Goal: Task Accomplishment & Management: Use online tool/utility

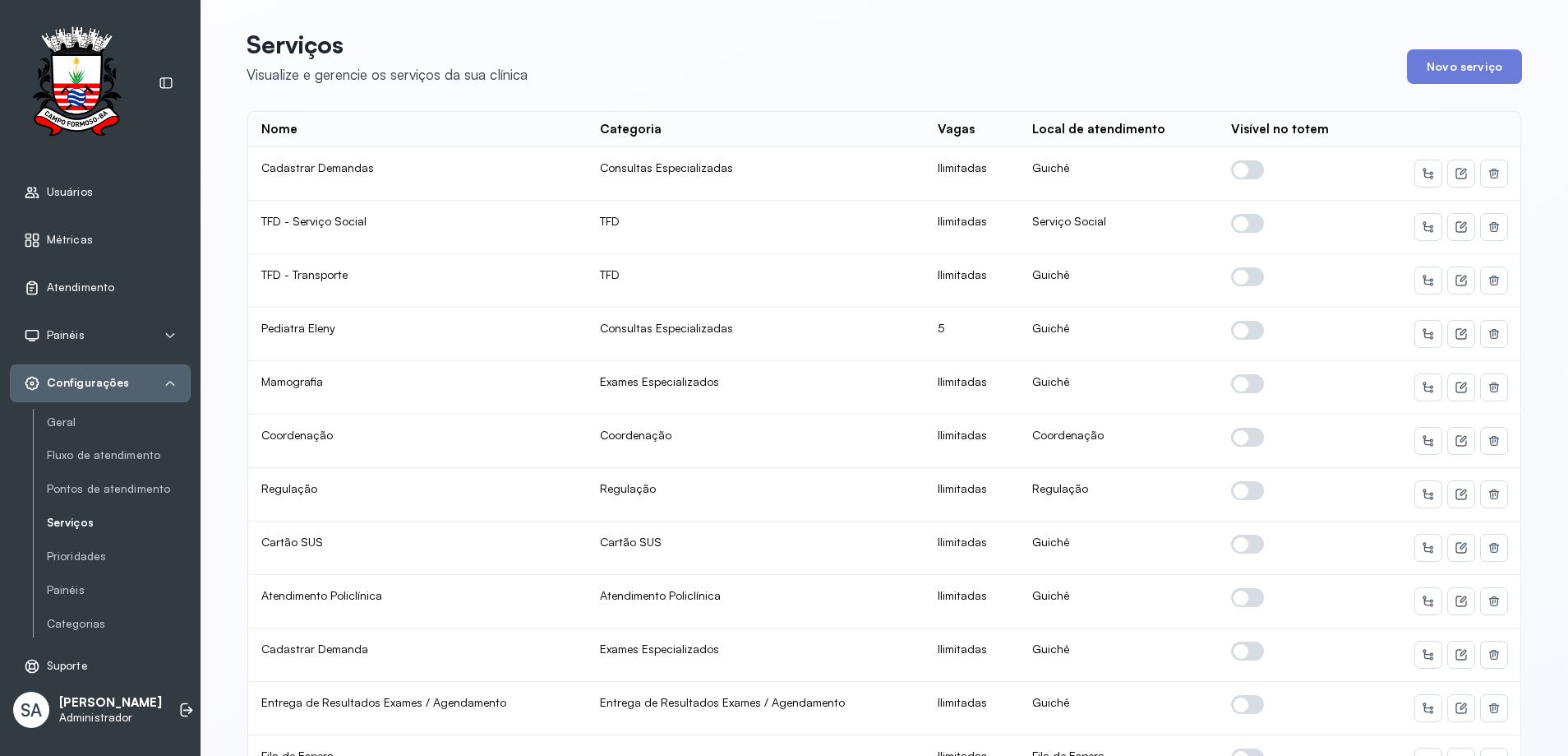
click at [73, 280] on span "Atendimento" at bounding box center [80, 287] width 68 height 14
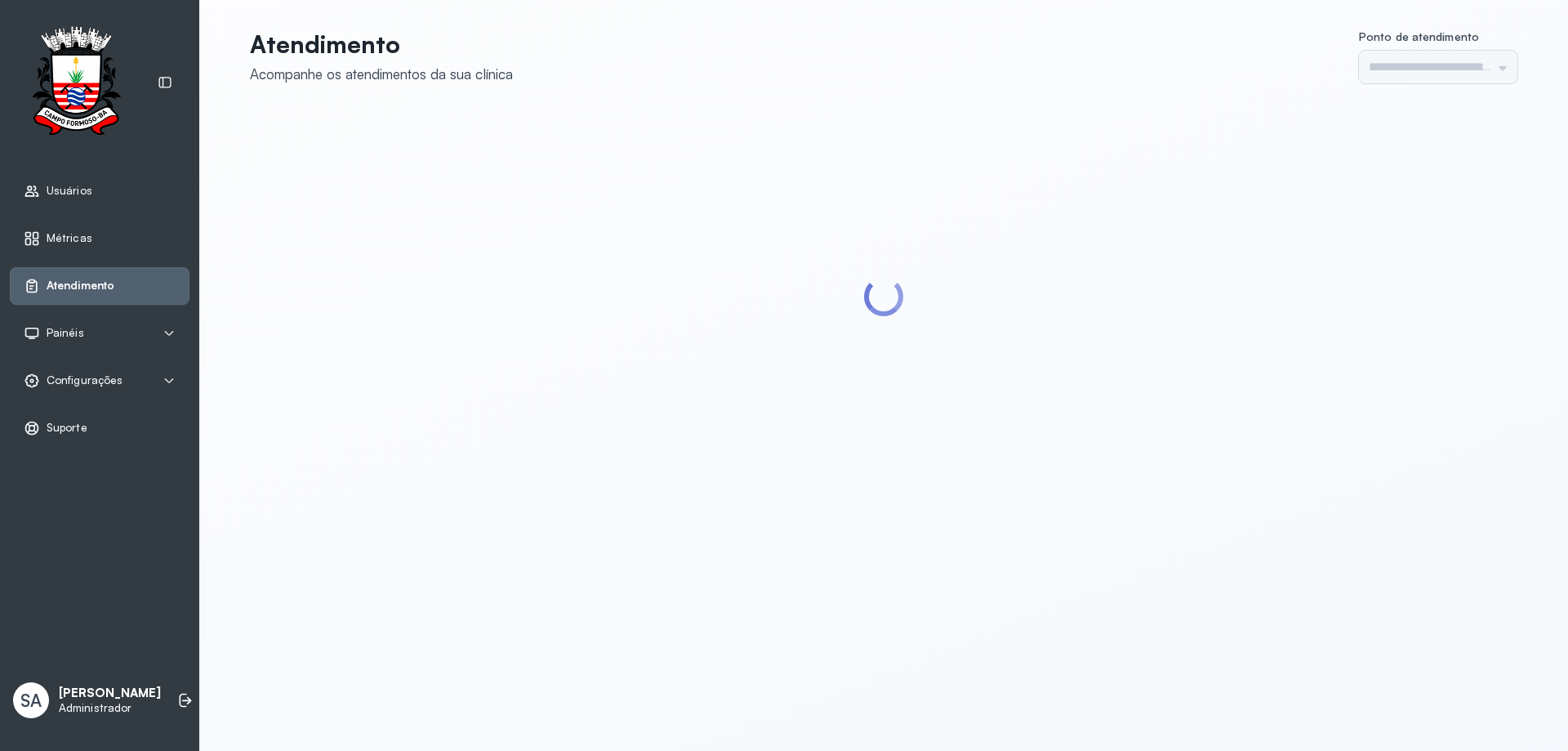
type input "******"
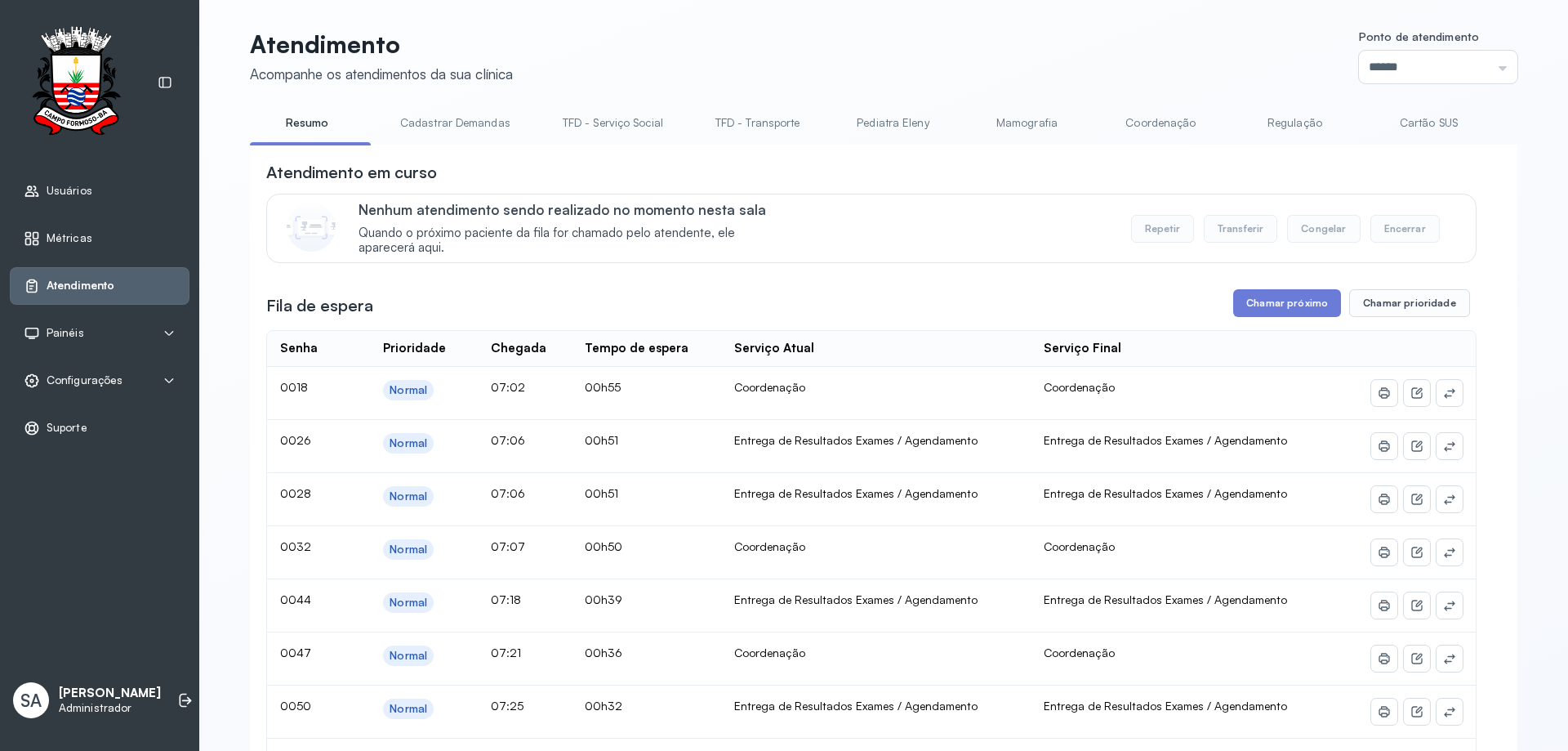
click at [74, 382] on span "Configurações" at bounding box center [84, 380] width 76 height 14
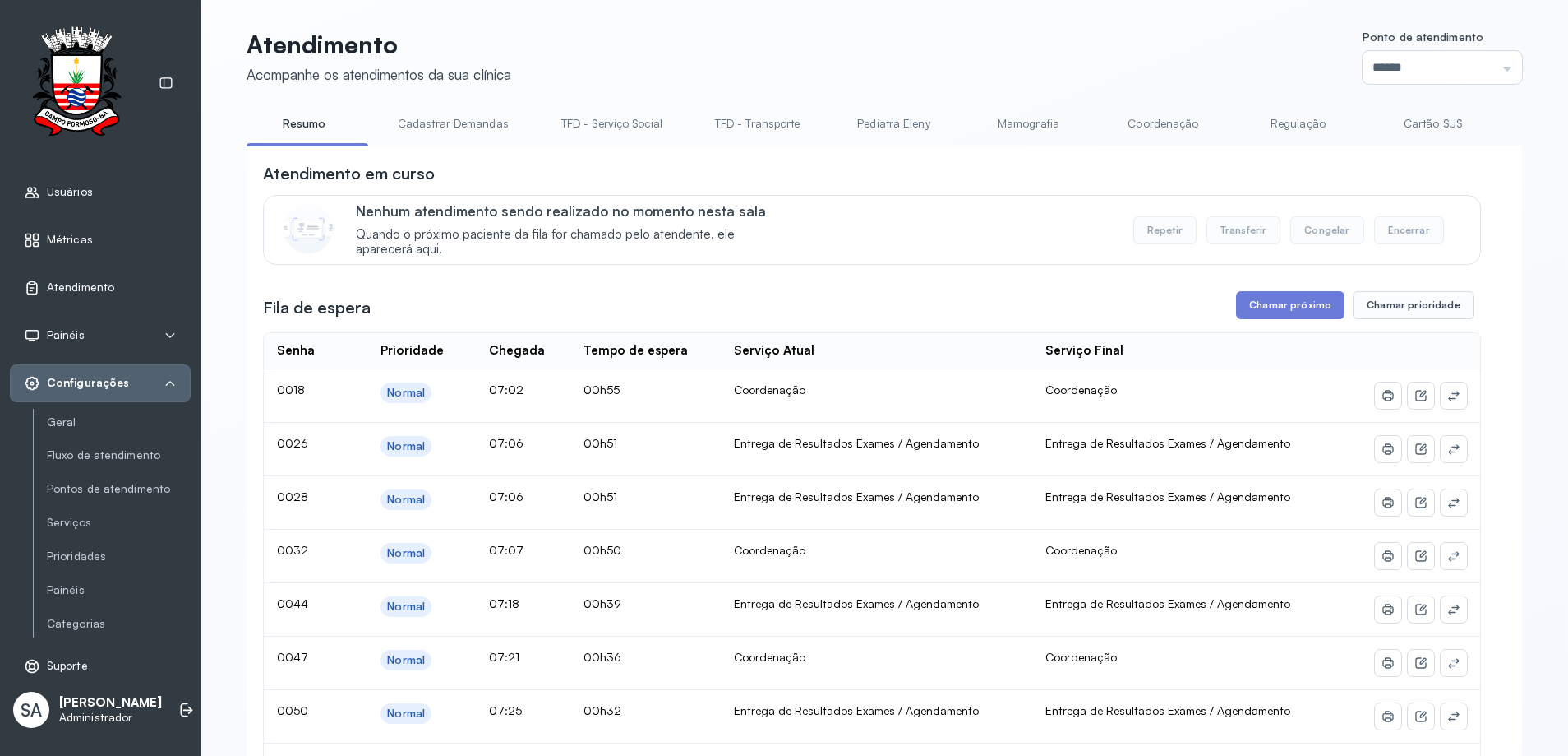
click at [1137, 122] on link "Coordenação" at bounding box center [1163, 124] width 115 height 27
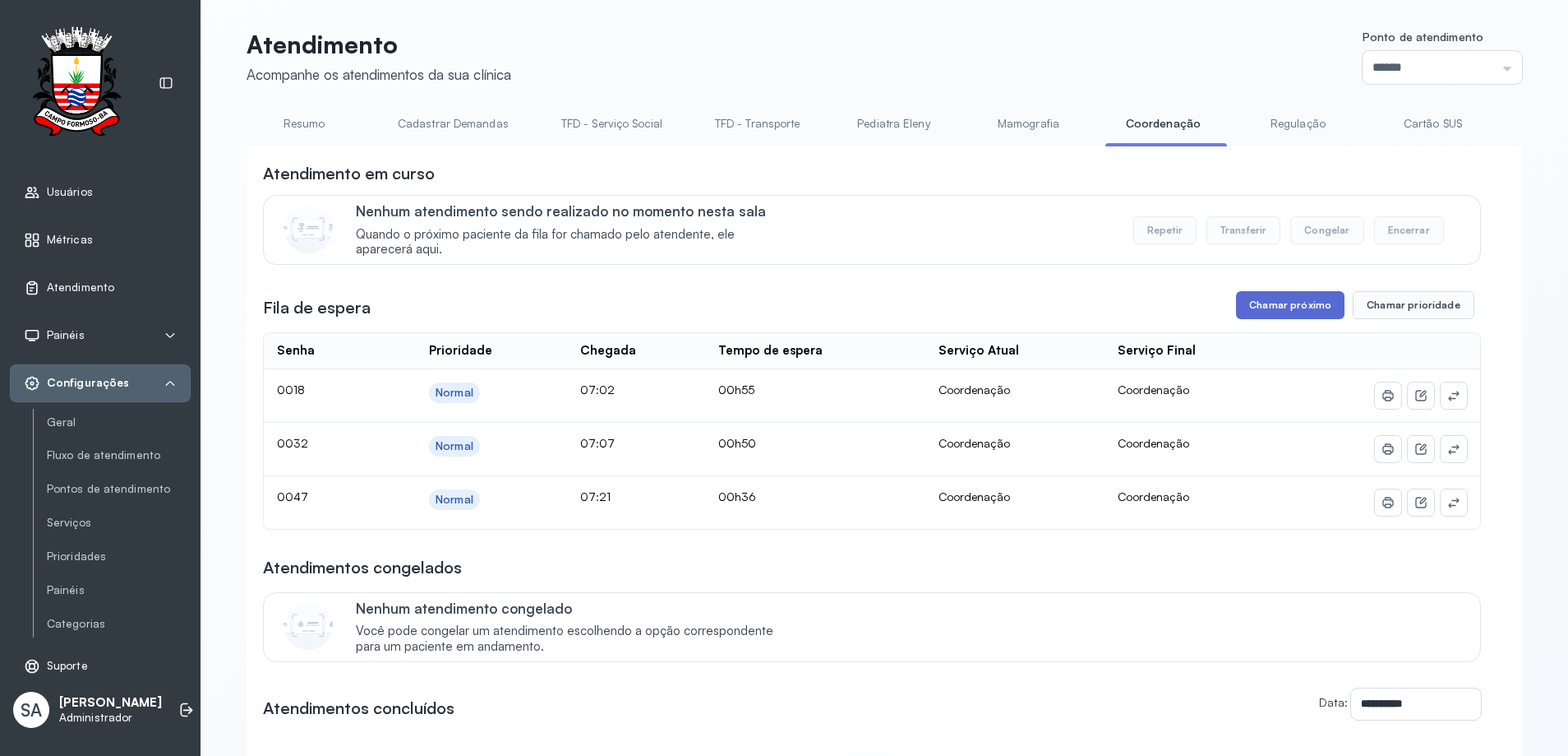
click at [1256, 303] on button "Chamar próximo" at bounding box center [1290, 305] width 109 height 28
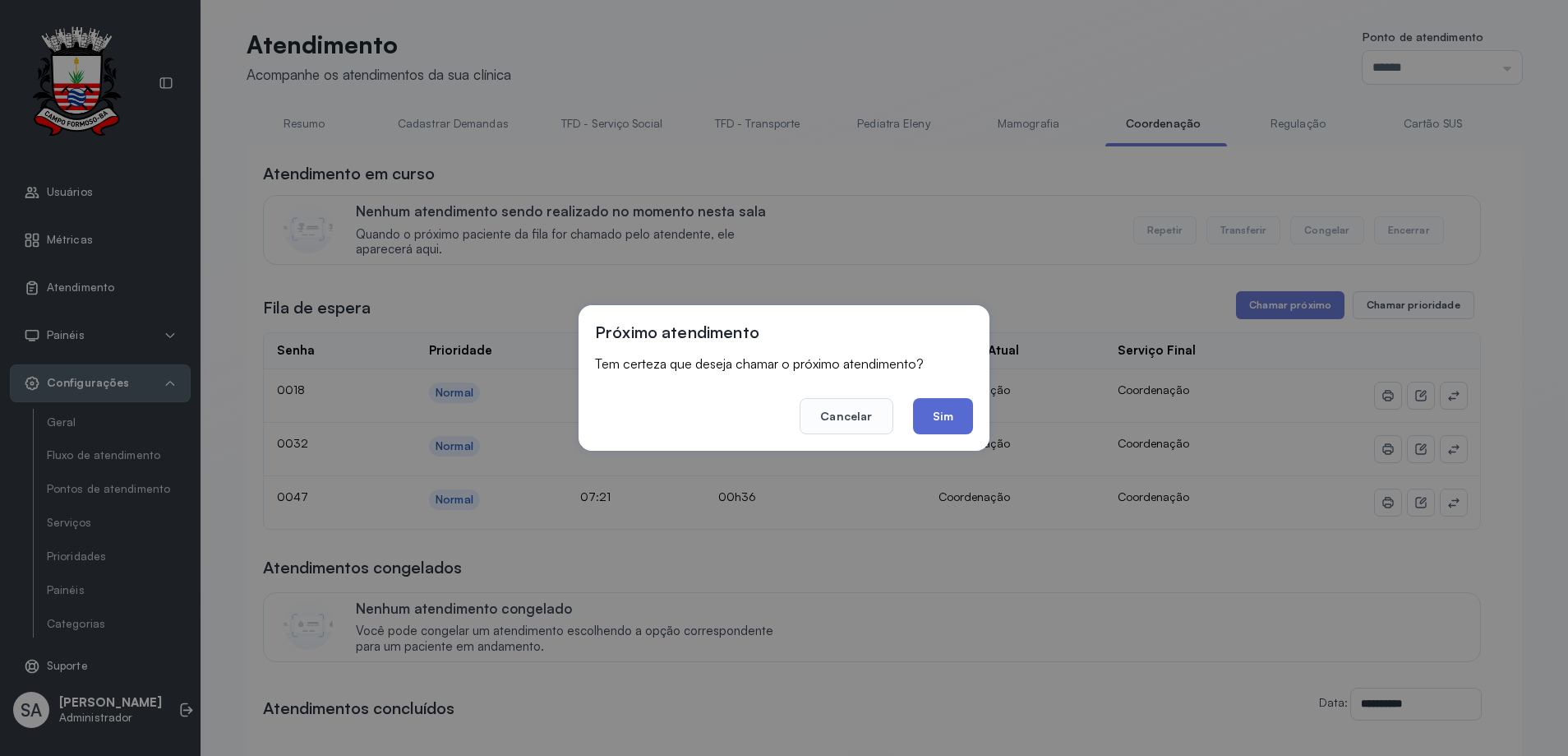
click at [944, 419] on button "Sim" at bounding box center [943, 416] width 60 height 36
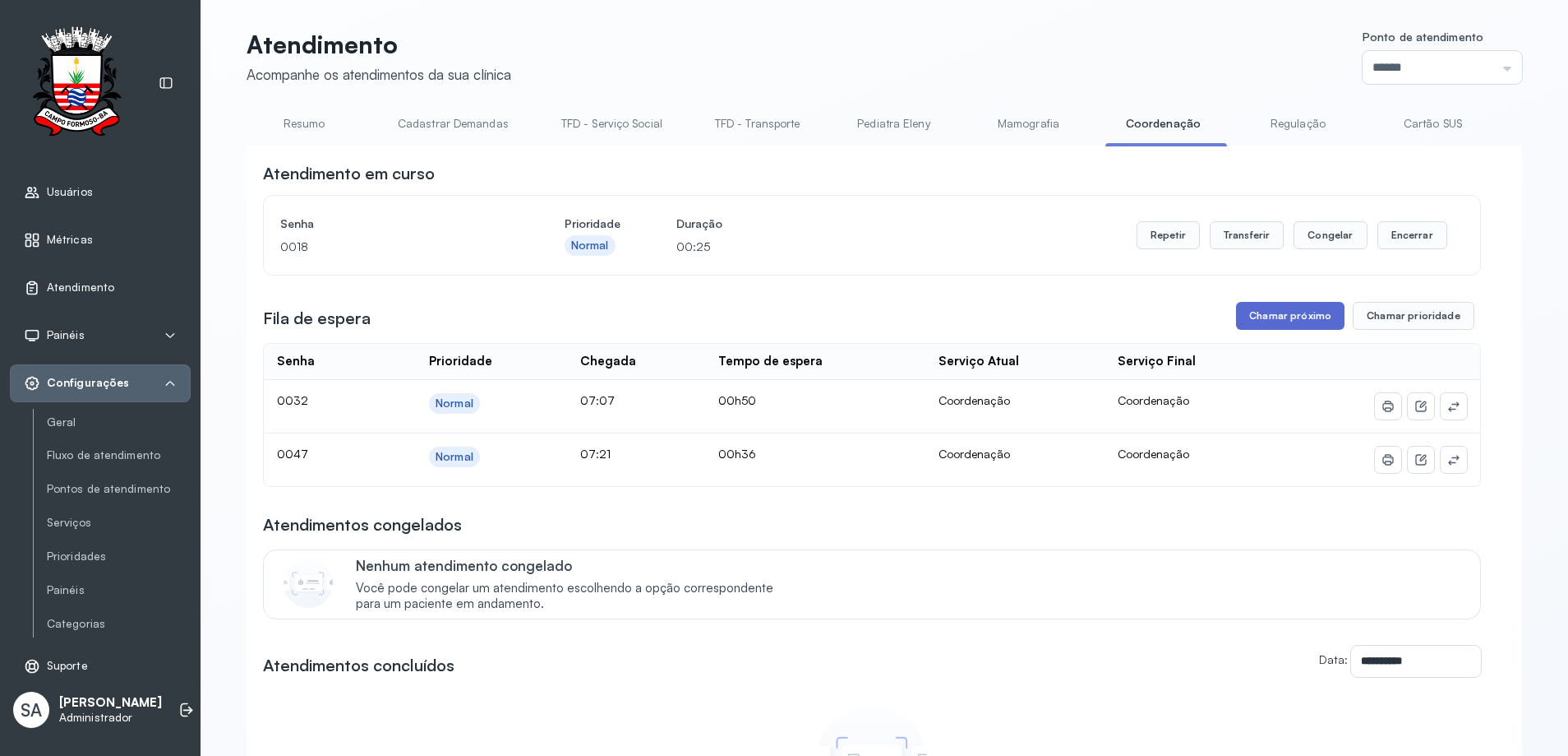
click at [1286, 315] on button "Chamar próximo" at bounding box center [1290, 315] width 109 height 28
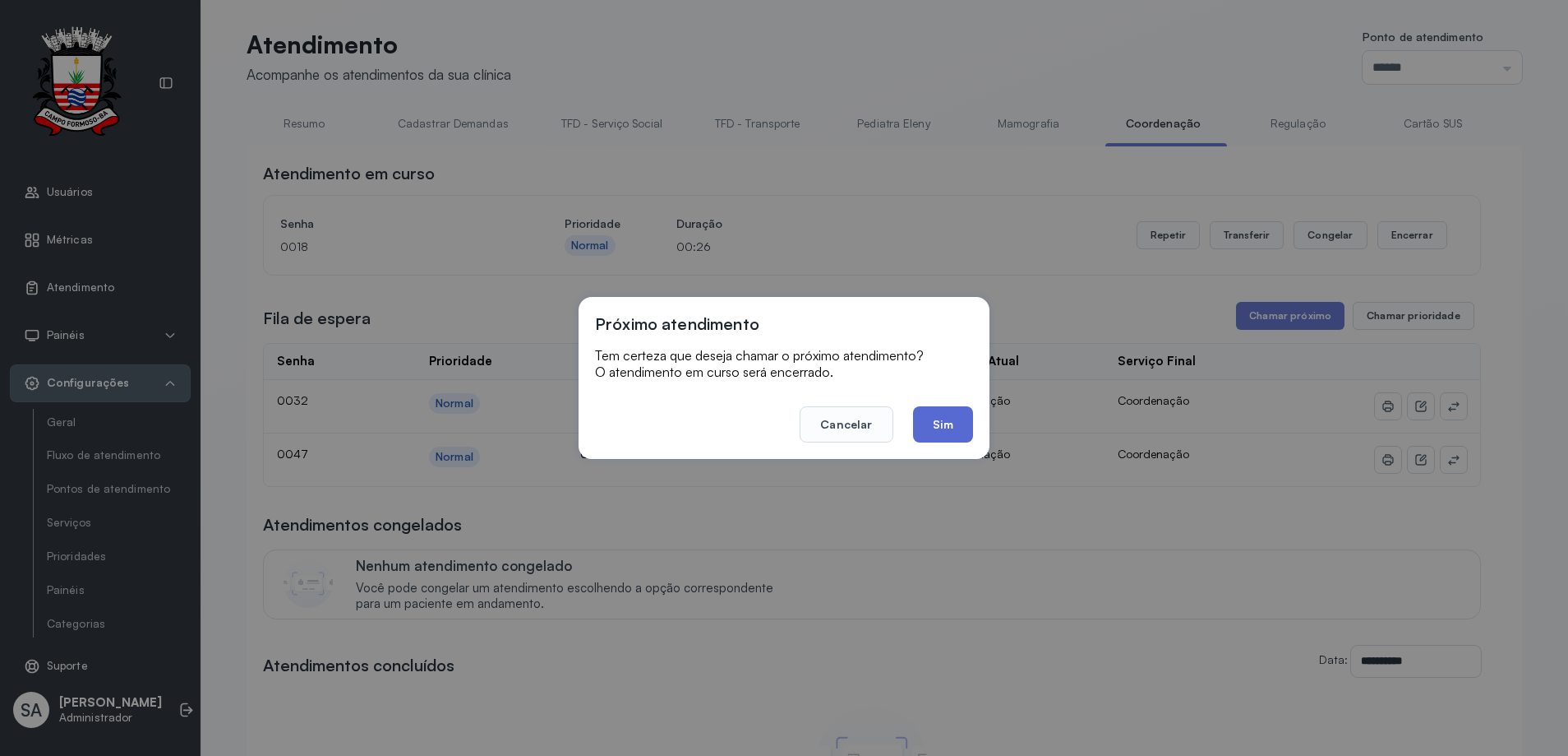
click at [948, 427] on button "Sim" at bounding box center [943, 424] width 60 height 36
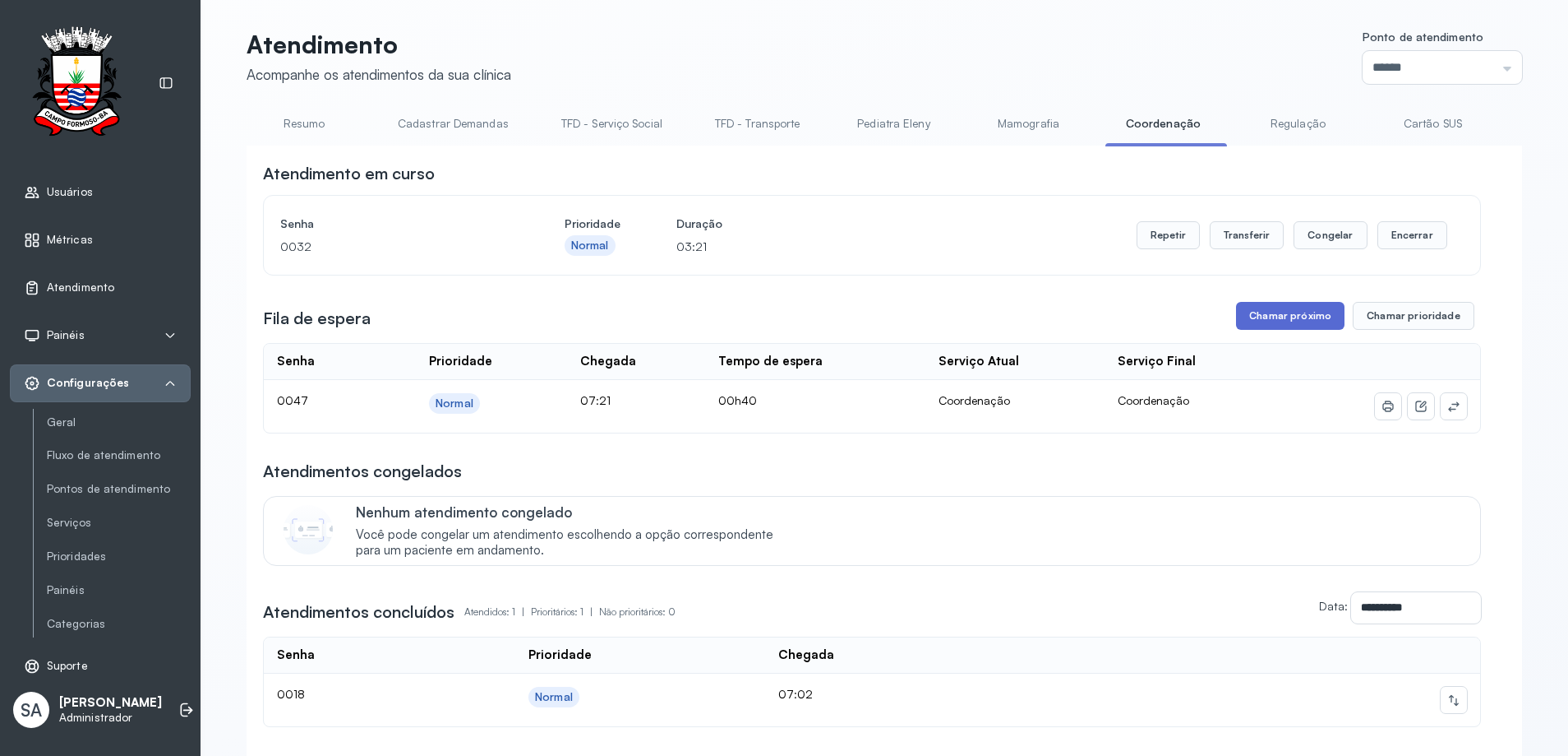
click at [1281, 313] on button "Chamar próximo" at bounding box center [1290, 315] width 109 height 28
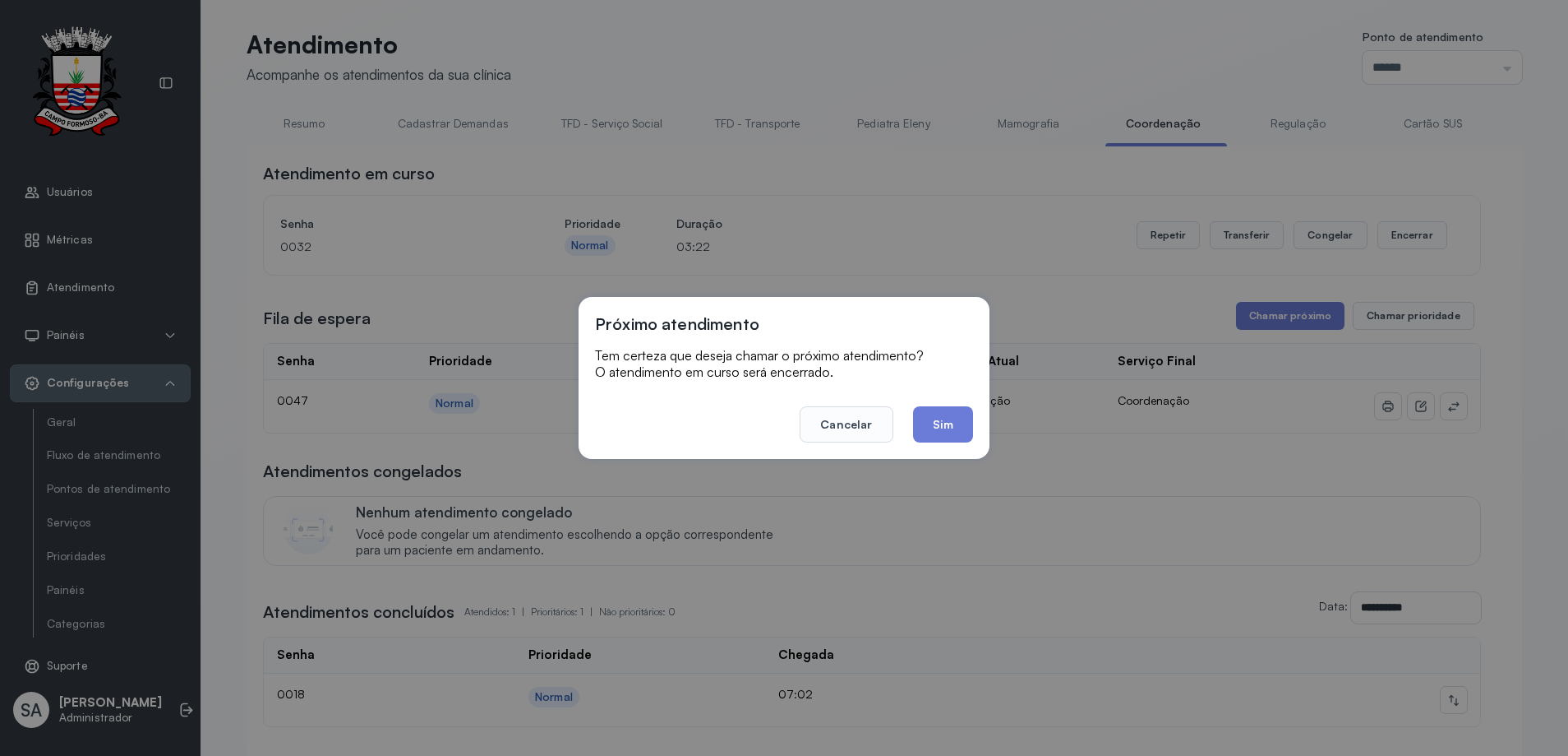
click at [950, 426] on button "Sim" at bounding box center [943, 424] width 60 height 36
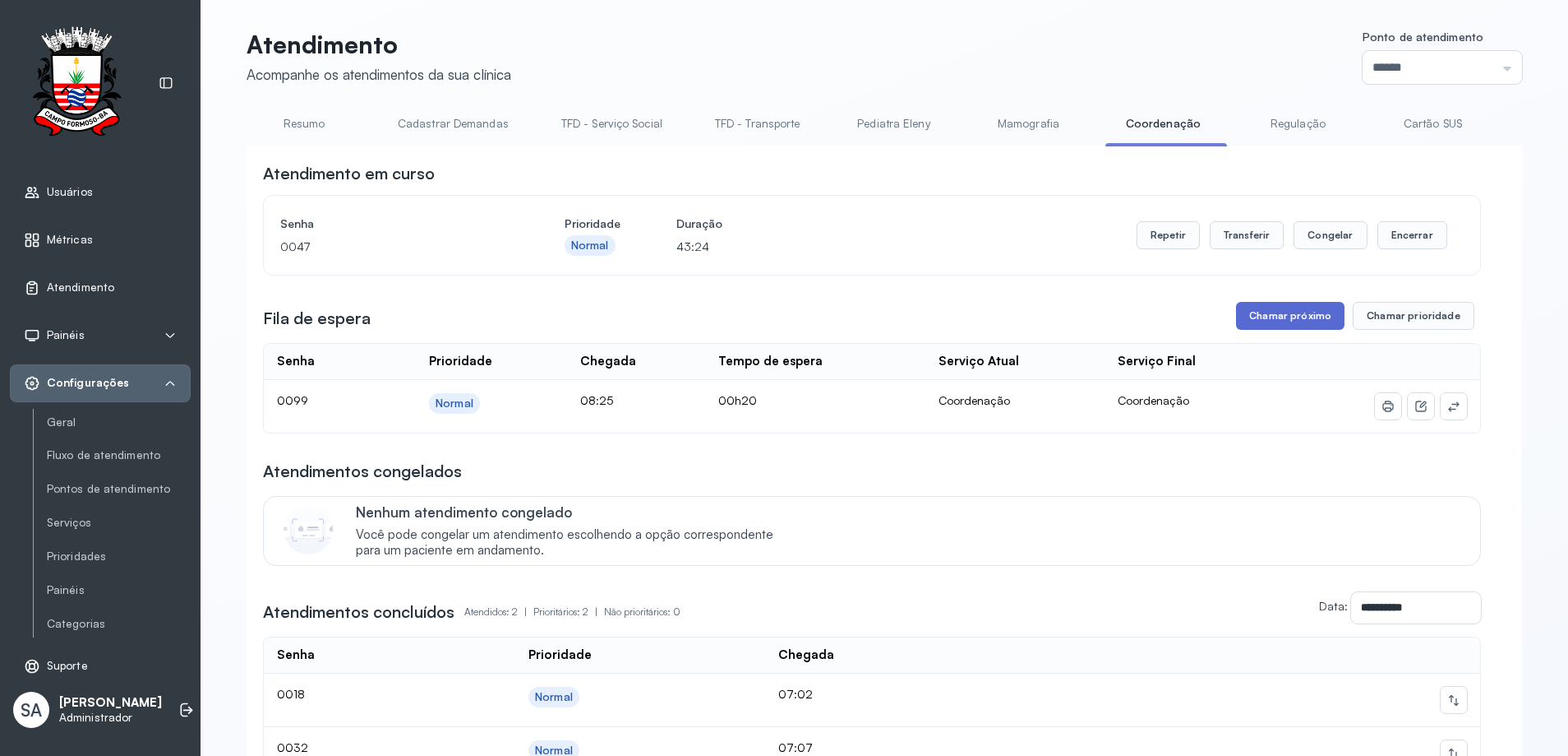
click at [1248, 320] on button "Chamar próximo" at bounding box center [1290, 315] width 109 height 28
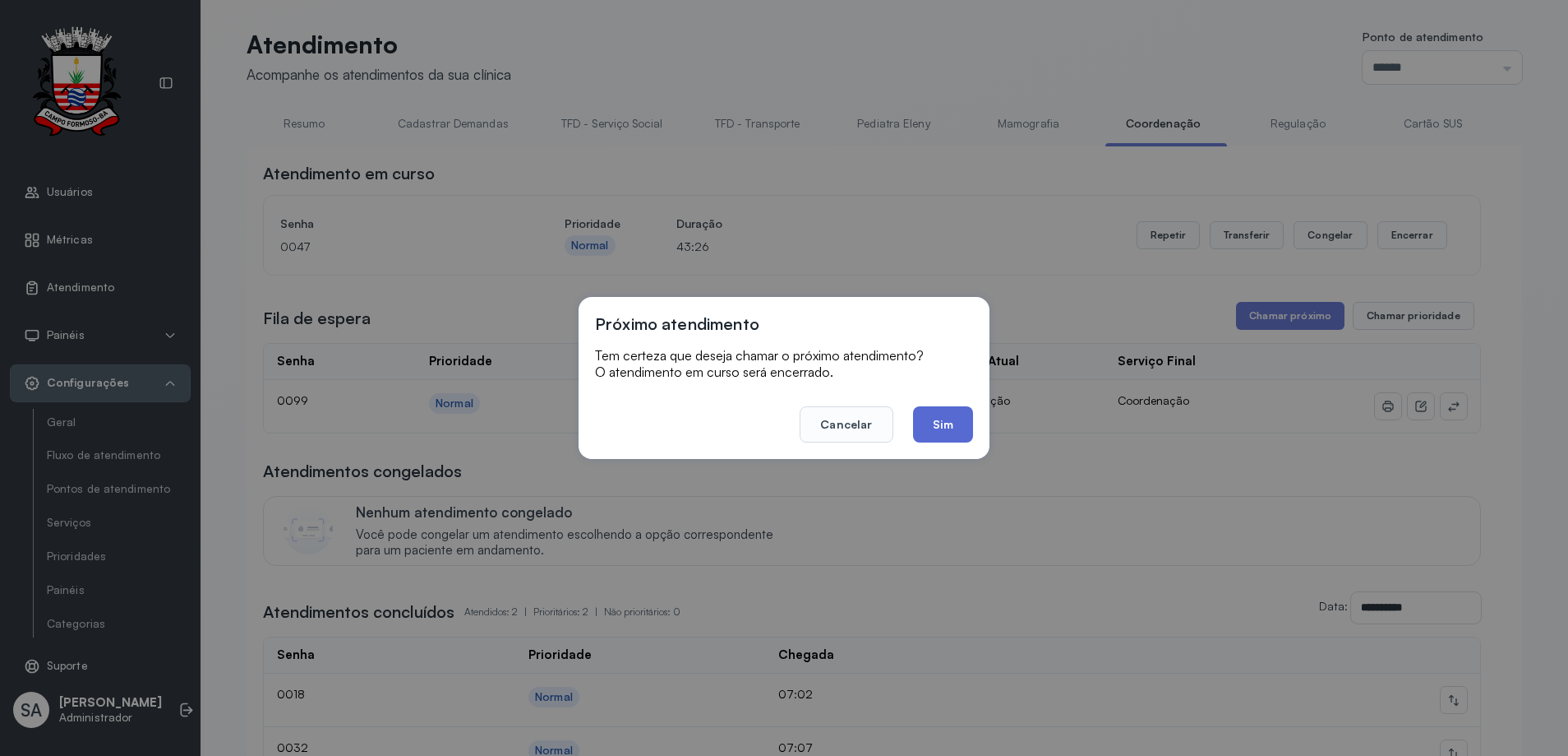
click at [936, 416] on button "Sim" at bounding box center [943, 424] width 60 height 36
